Goal: Find specific page/section: Find specific page/section

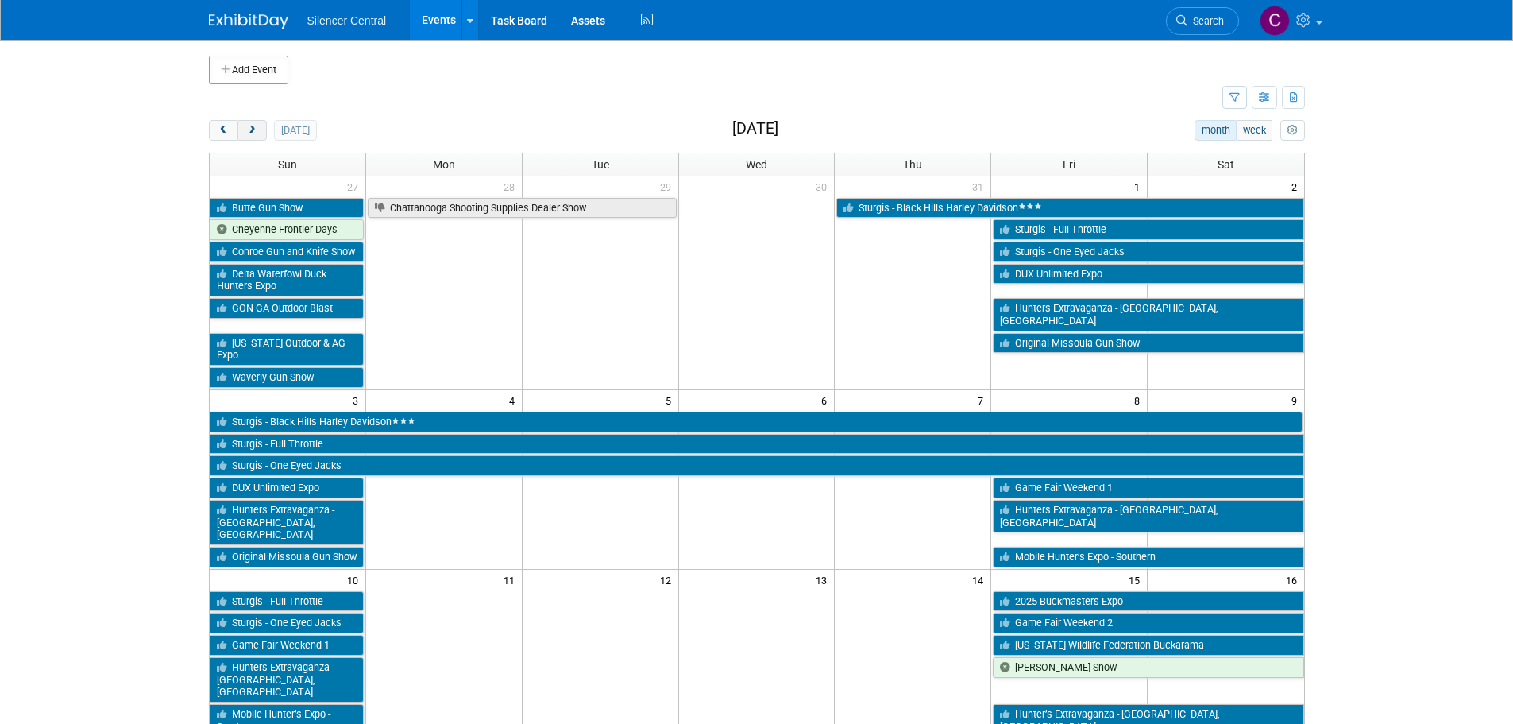
click at [260, 133] on button "next" at bounding box center [252, 130] width 29 height 21
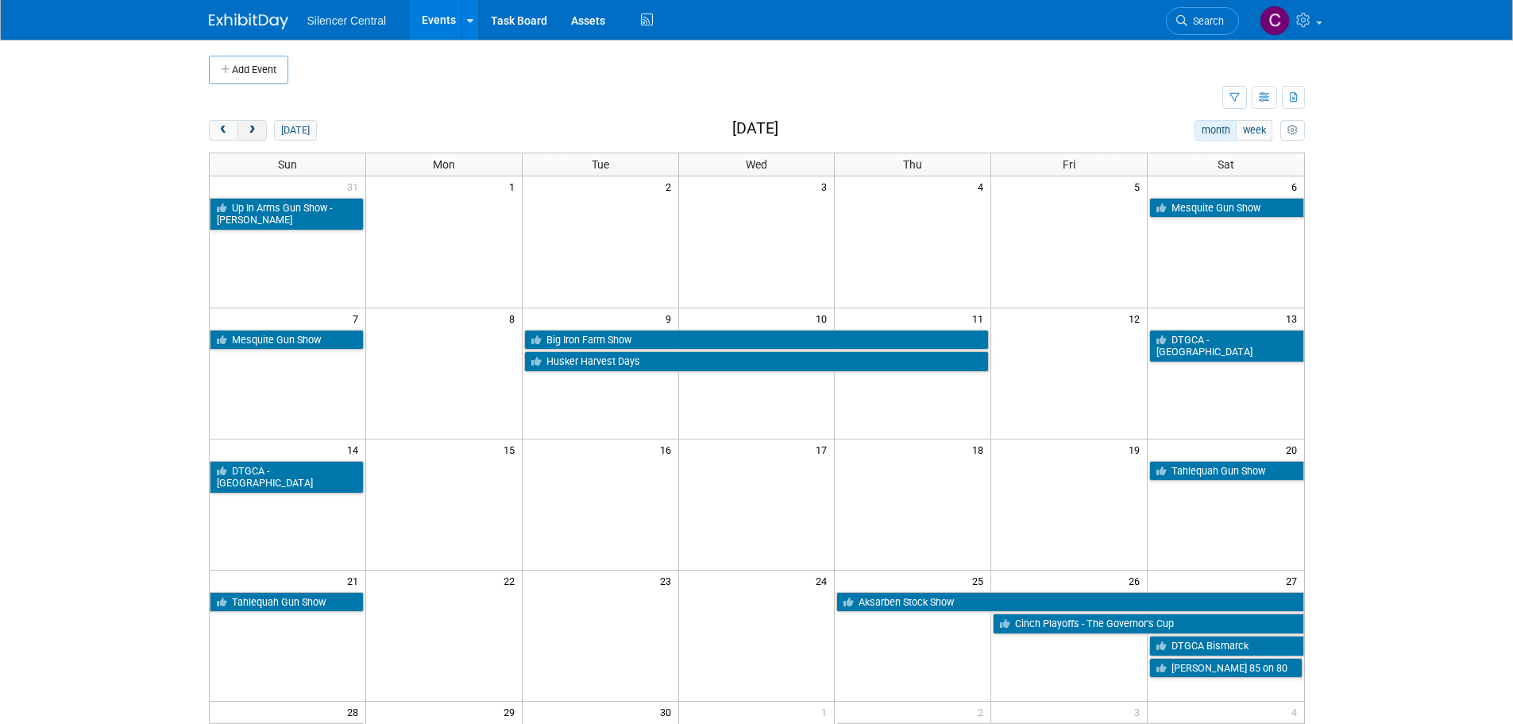
click at [256, 133] on span "next" at bounding box center [252, 131] width 12 height 10
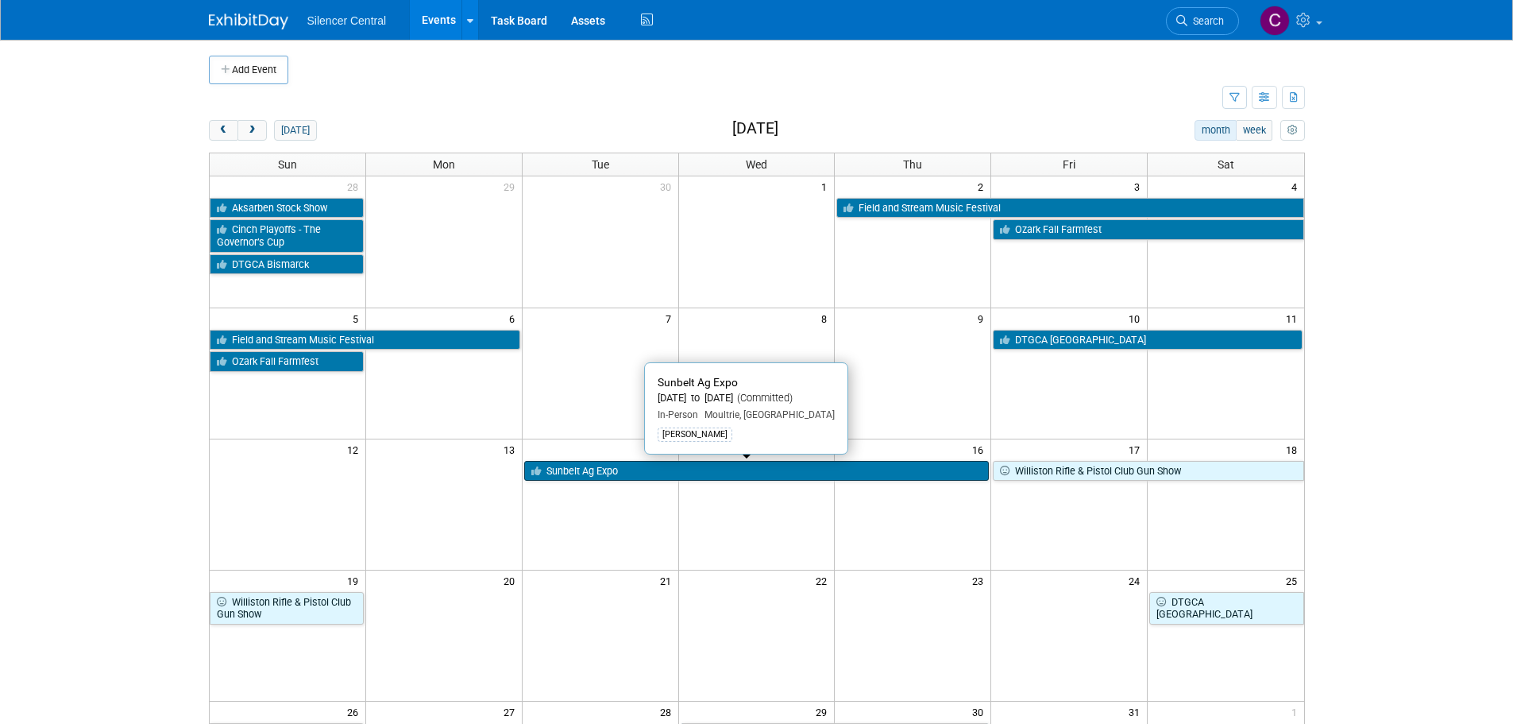
click at [630, 477] on link "Sunbelt Ag Expo" at bounding box center [757, 471] width 466 height 21
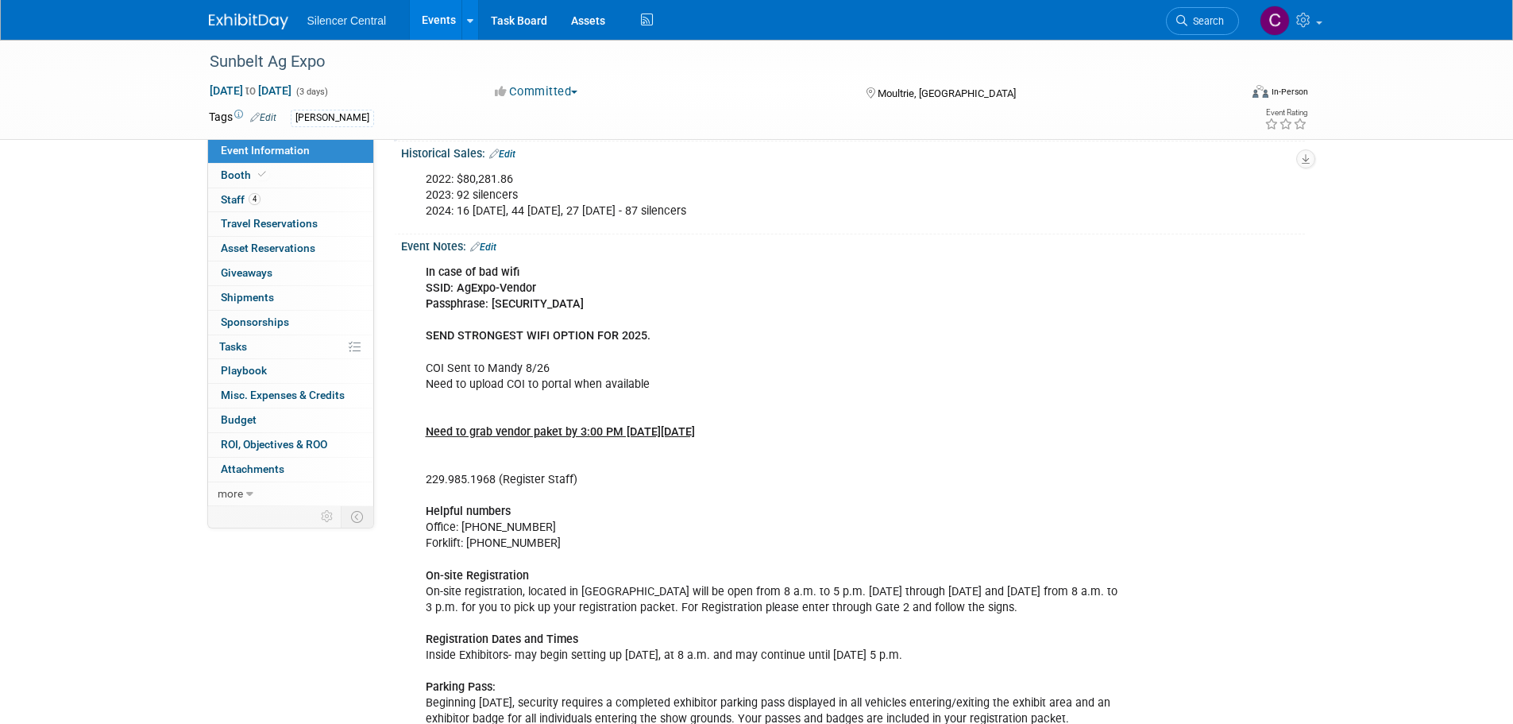
scroll to position [477, 0]
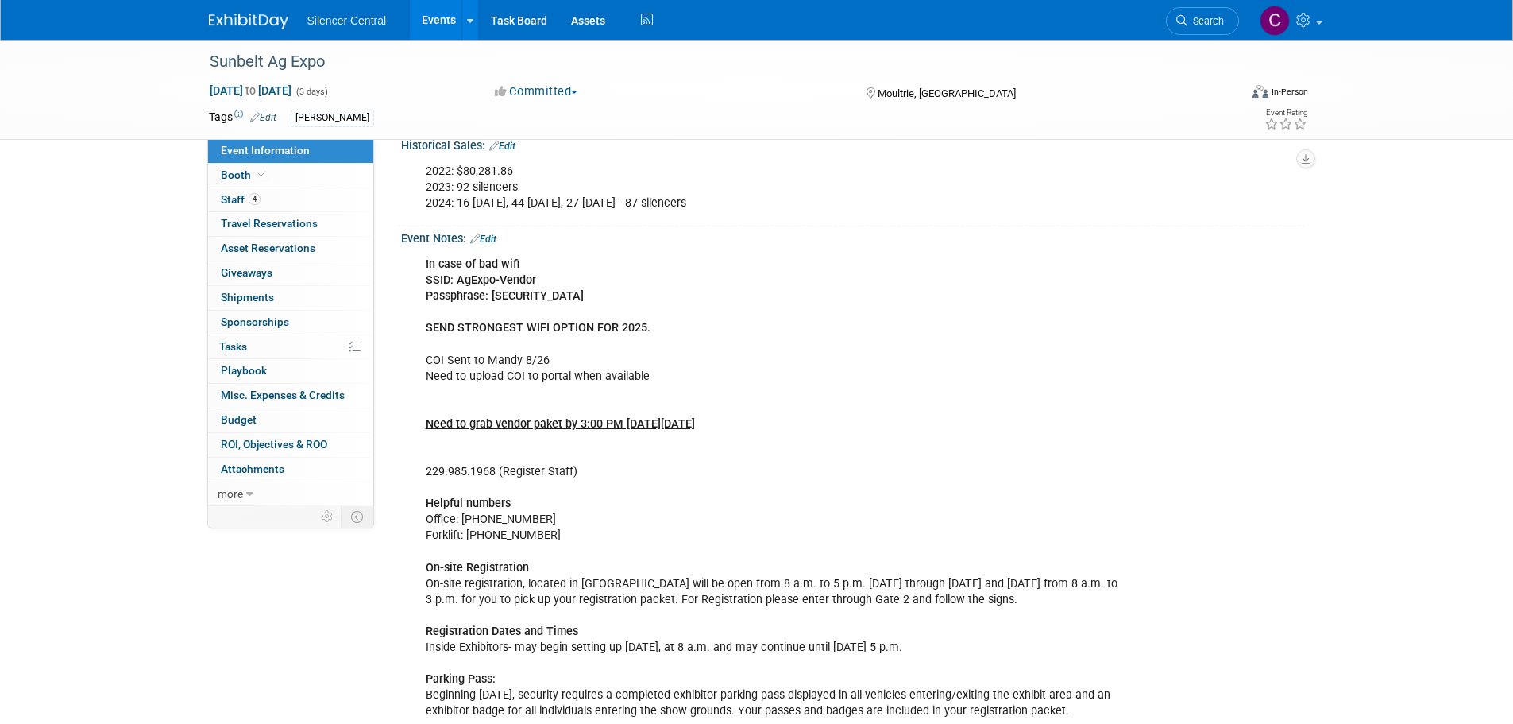
click at [233, 22] on img at bounding box center [248, 22] width 79 height 16
